Goal: Transaction & Acquisition: Book appointment/travel/reservation

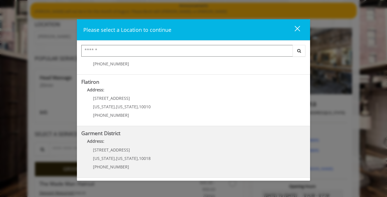
scroll to position [53, 0]
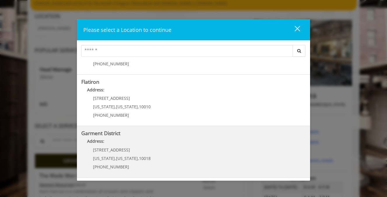
click at [147, 149] on div "1400 Broadway New York , New York , 10018 (212) 997-4247" at bounding box center [117, 160] width 72 height 25
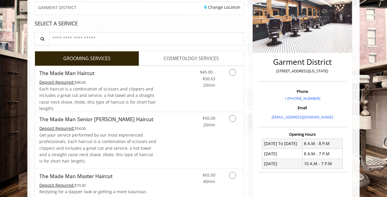
scroll to position [95, 0]
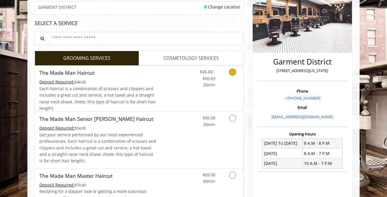
click at [155, 100] on div "Each haircut is a combination of scissors and clippers and includes a great cut…" at bounding box center [97, 98] width 117 height 26
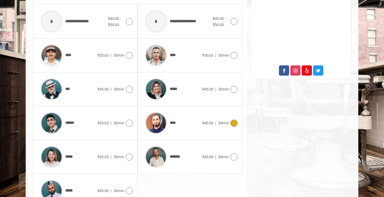
scroll to position [291, 0]
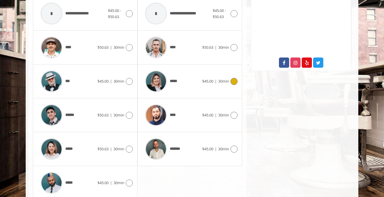
click at [179, 78] on div "*****" at bounding box center [172, 81] width 60 height 28
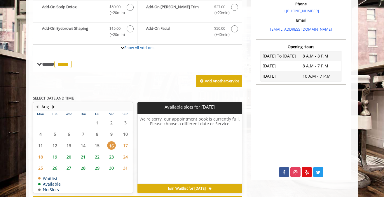
scroll to position [173, 0]
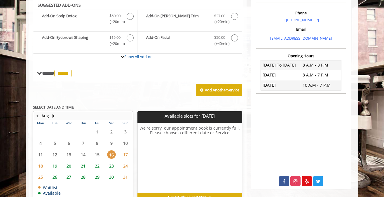
click at [52, 165] on span "19" at bounding box center [54, 166] width 9 height 8
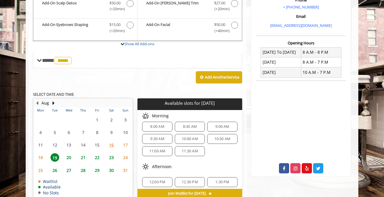
scroll to position [4, 0]
click at [184, 127] on span "8:30 AM" at bounding box center [190, 127] width 14 height 5
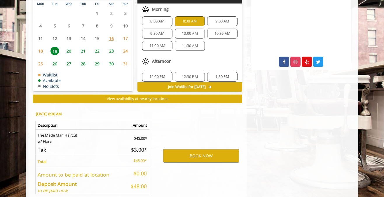
scroll to position [321, 0]
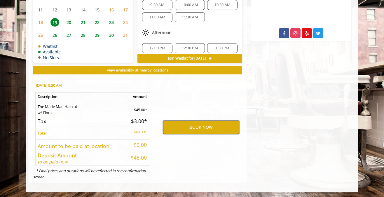
click at [187, 129] on button "BOOK NOW" at bounding box center [201, 126] width 76 height 13
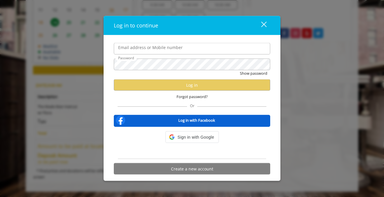
scroll to position [0, 0]
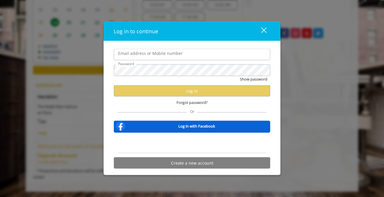
click at [194, 56] on input "Email address or Mobile number" at bounding box center [192, 55] width 156 height 12
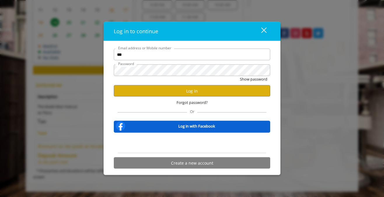
type input "**********"
click at [174, 95] on button "Log in" at bounding box center [192, 90] width 156 height 11
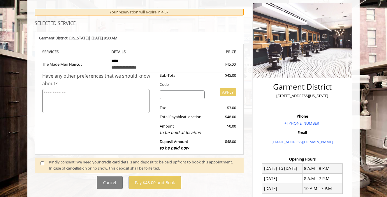
scroll to position [76, 0]
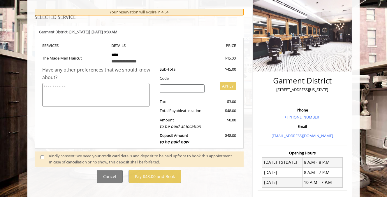
click at [94, 155] on div "Kindly consent: We need your credit card details and deposit to be paid upfront…" at bounding box center [143, 159] width 189 height 12
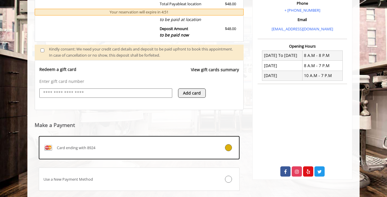
scroll to position [219, 0]
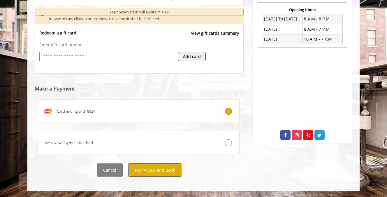
click at [172, 169] on button "Pay $48.00 and Book" at bounding box center [155, 169] width 53 height 13
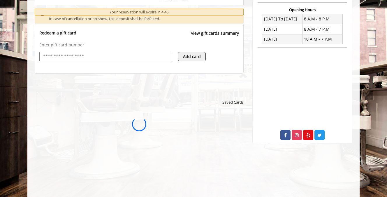
scroll to position [0, 0]
